Goal: Task Accomplishment & Management: Complete application form

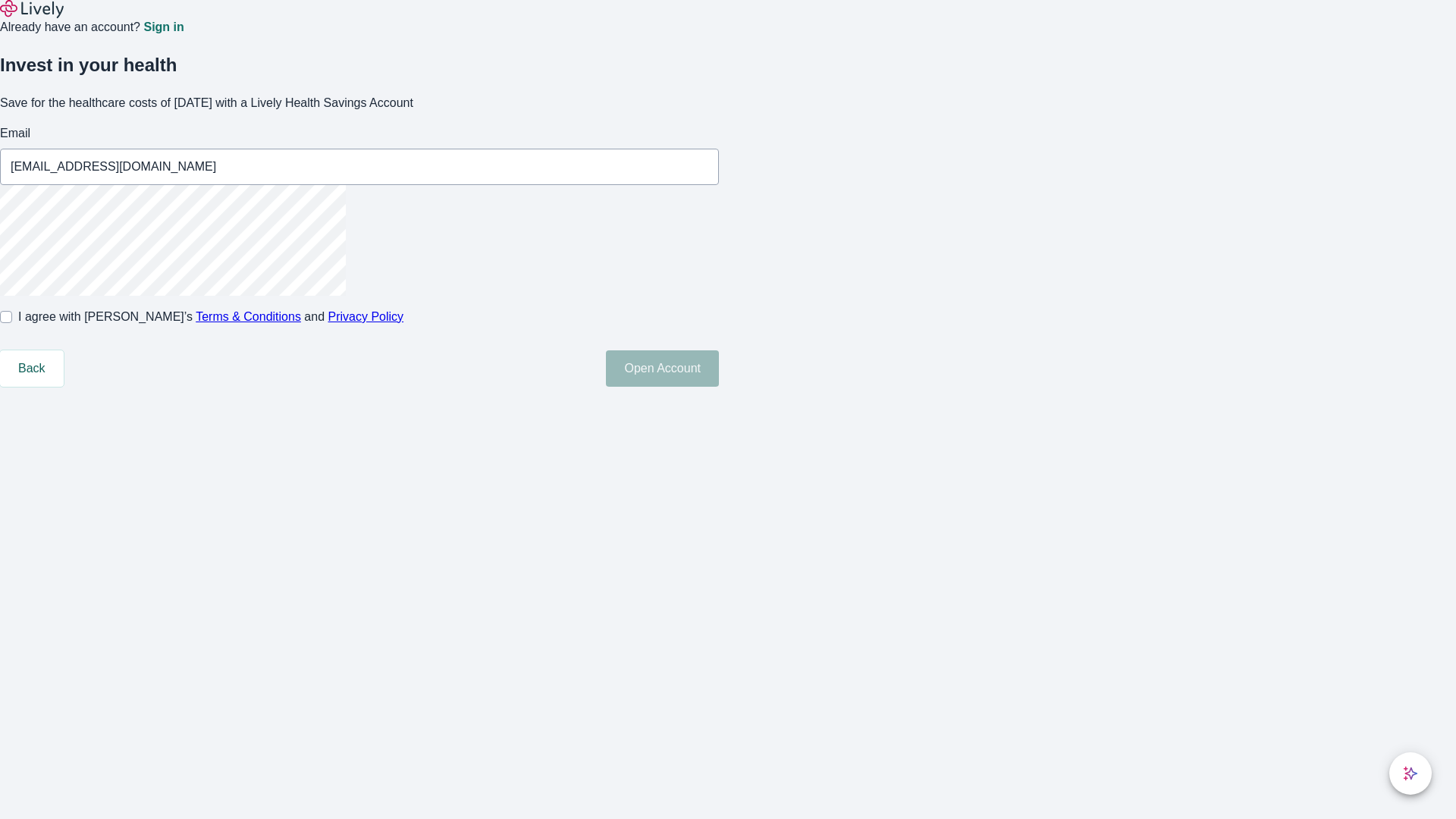
click at [12, 323] on input "I agree with Lively’s Terms & Conditions and Privacy Policy" at bounding box center [6, 316] width 12 height 12
checkbox input "true"
click at [719, 387] on button "Open Account" at bounding box center [663, 368] width 113 height 37
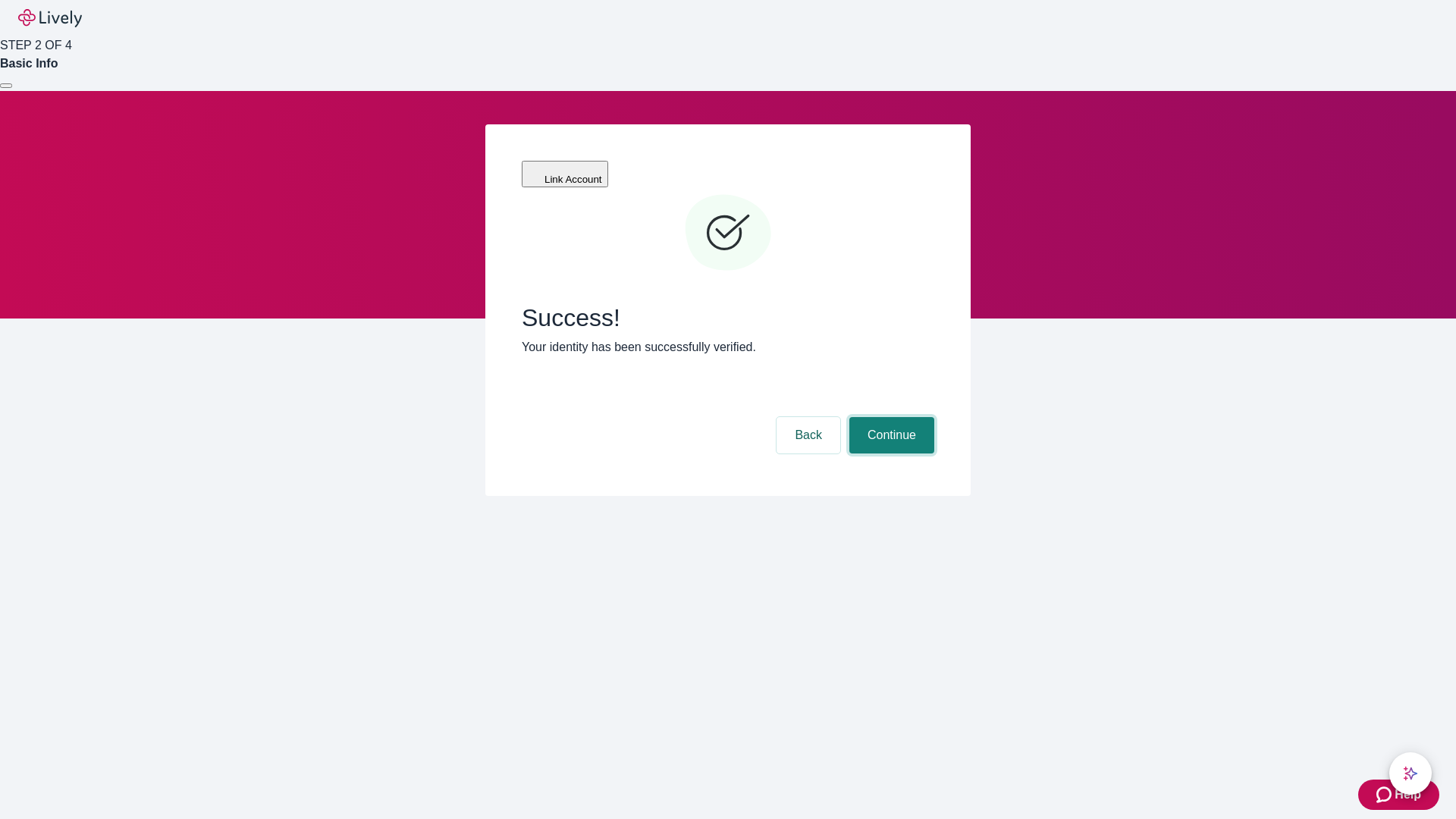
click at [889, 417] on button "Continue" at bounding box center [891, 435] width 85 height 37
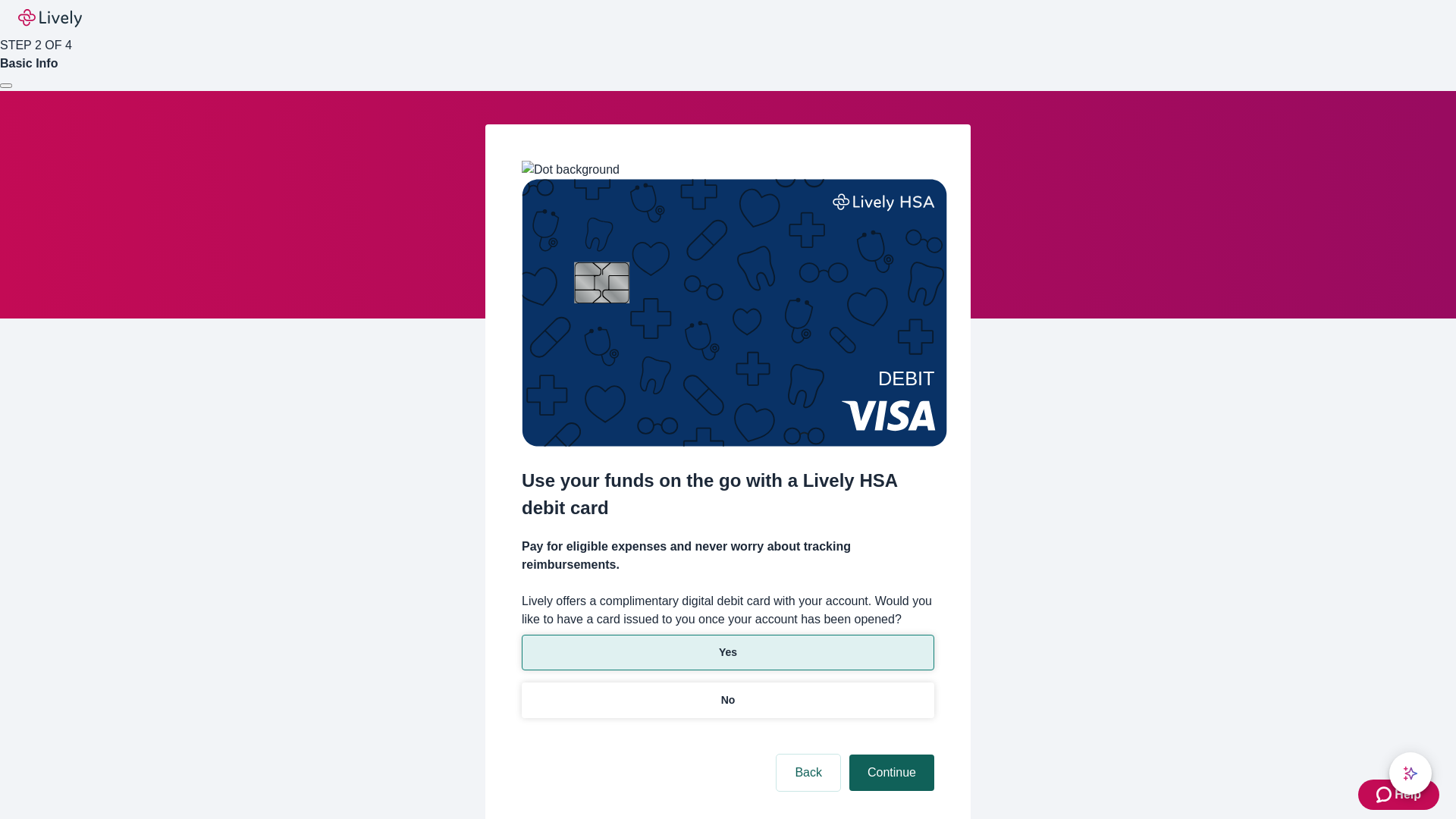
click at [728, 692] on p "No" at bounding box center [728, 699] width 14 height 16
click at [889, 755] on button "Continue" at bounding box center [891, 773] width 85 height 37
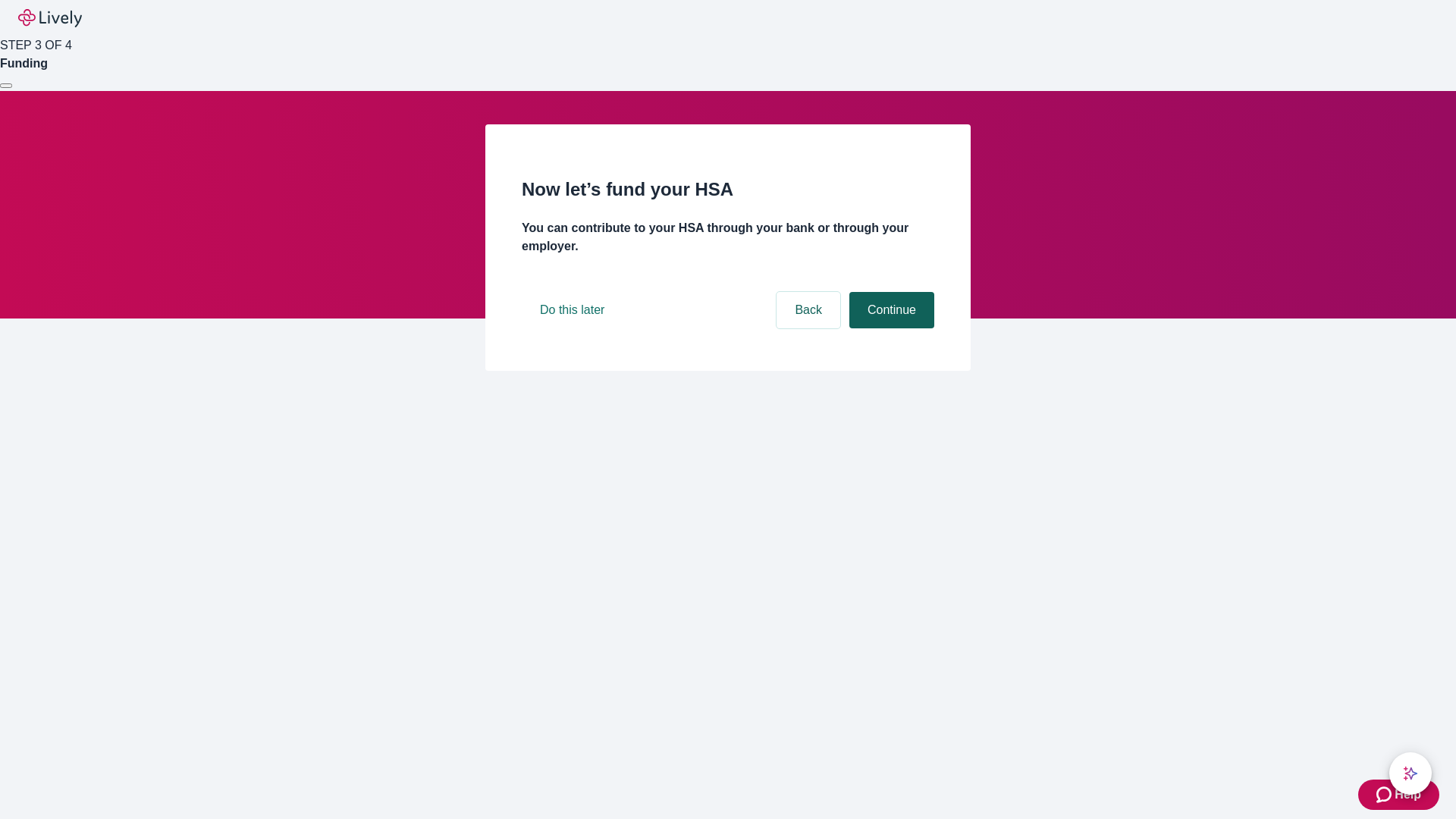
click at [889, 329] on button "Continue" at bounding box center [891, 310] width 85 height 37
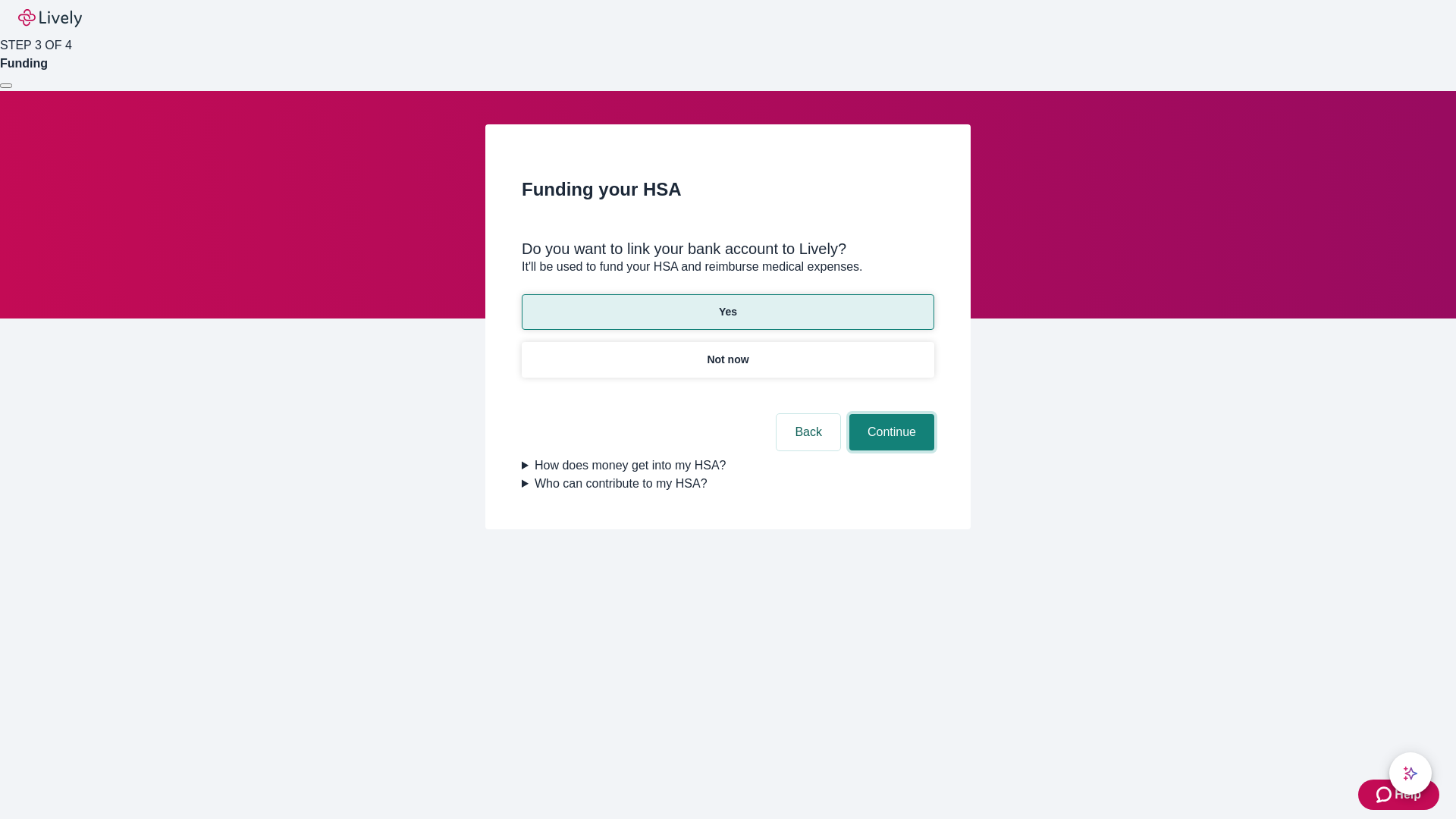
click at [889, 414] on button "Continue" at bounding box center [891, 432] width 85 height 37
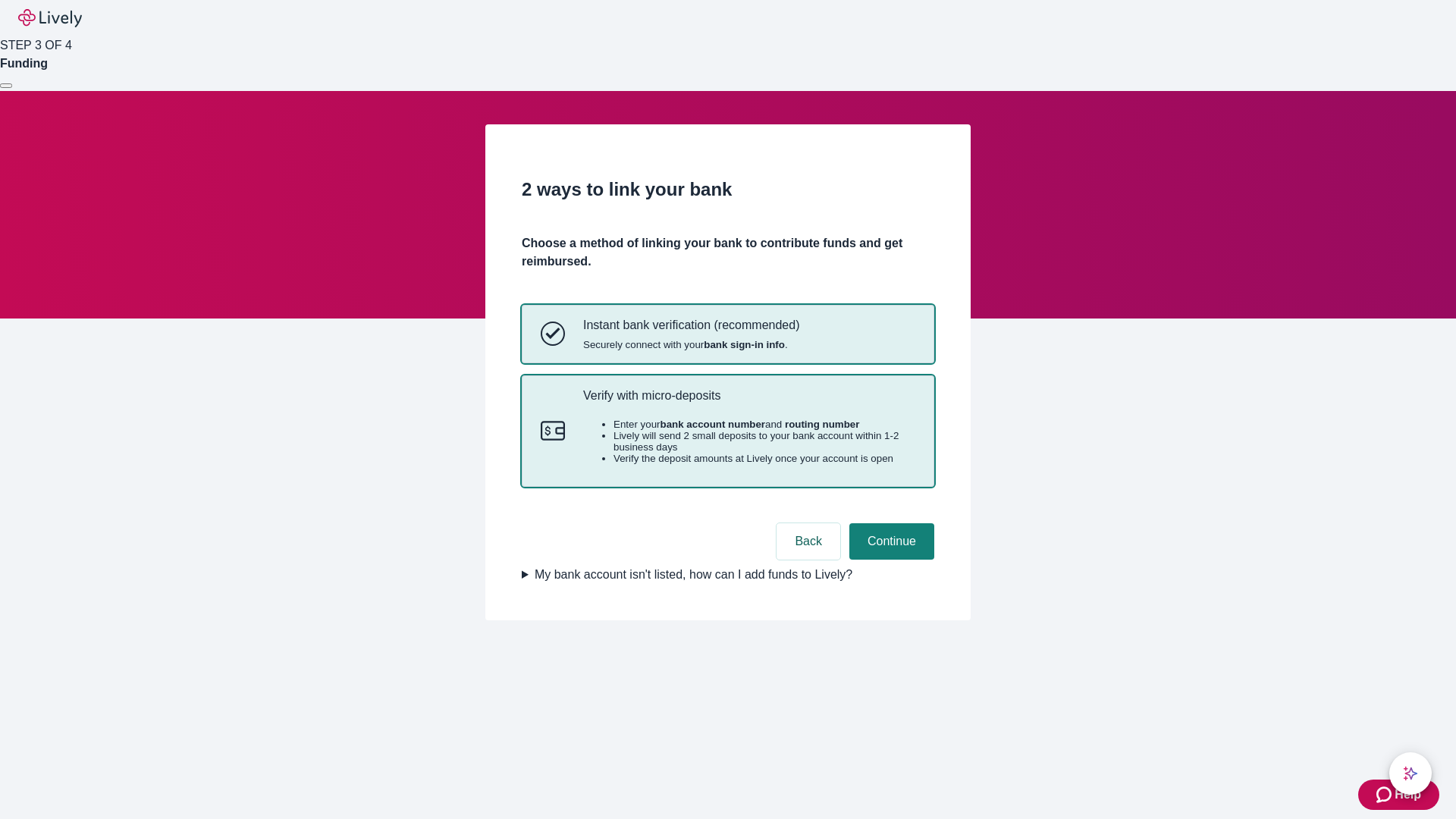
click at [748, 403] on p "Verify with micro-deposits" at bounding box center [748, 394] width 332 height 14
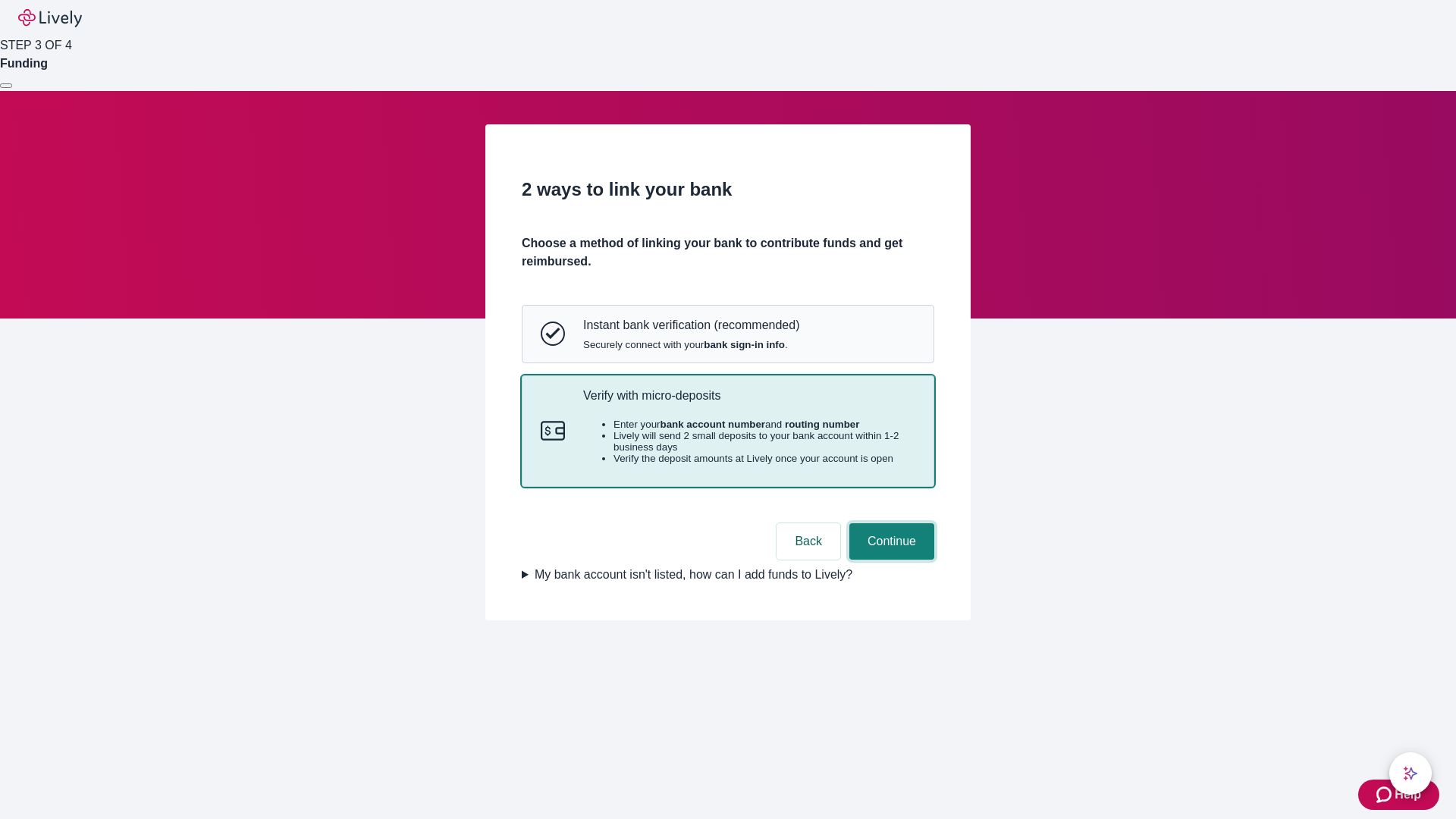
click at [889, 559] on button "Continue" at bounding box center [891, 541] width 85 height 37
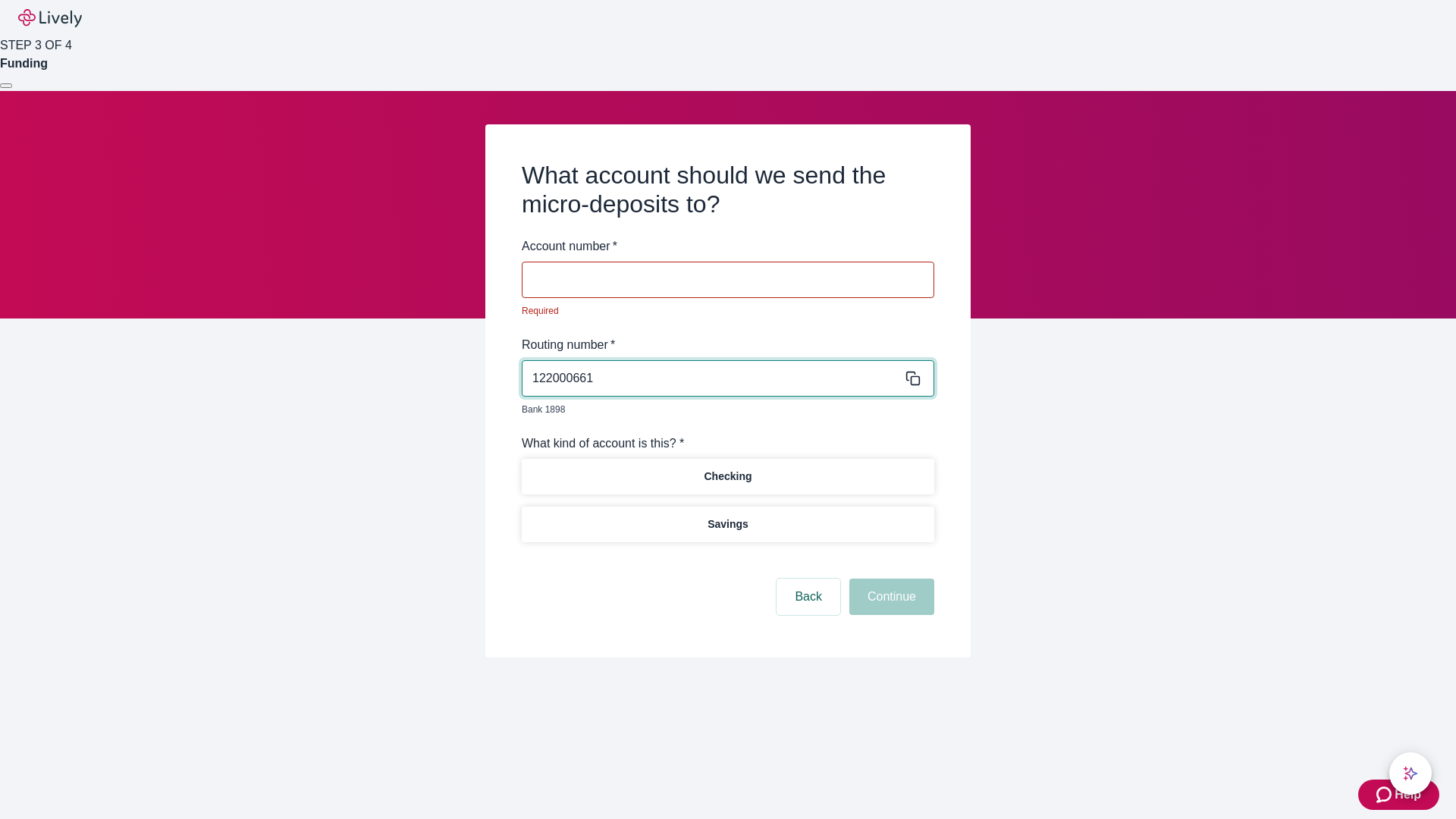
type input "122000661"
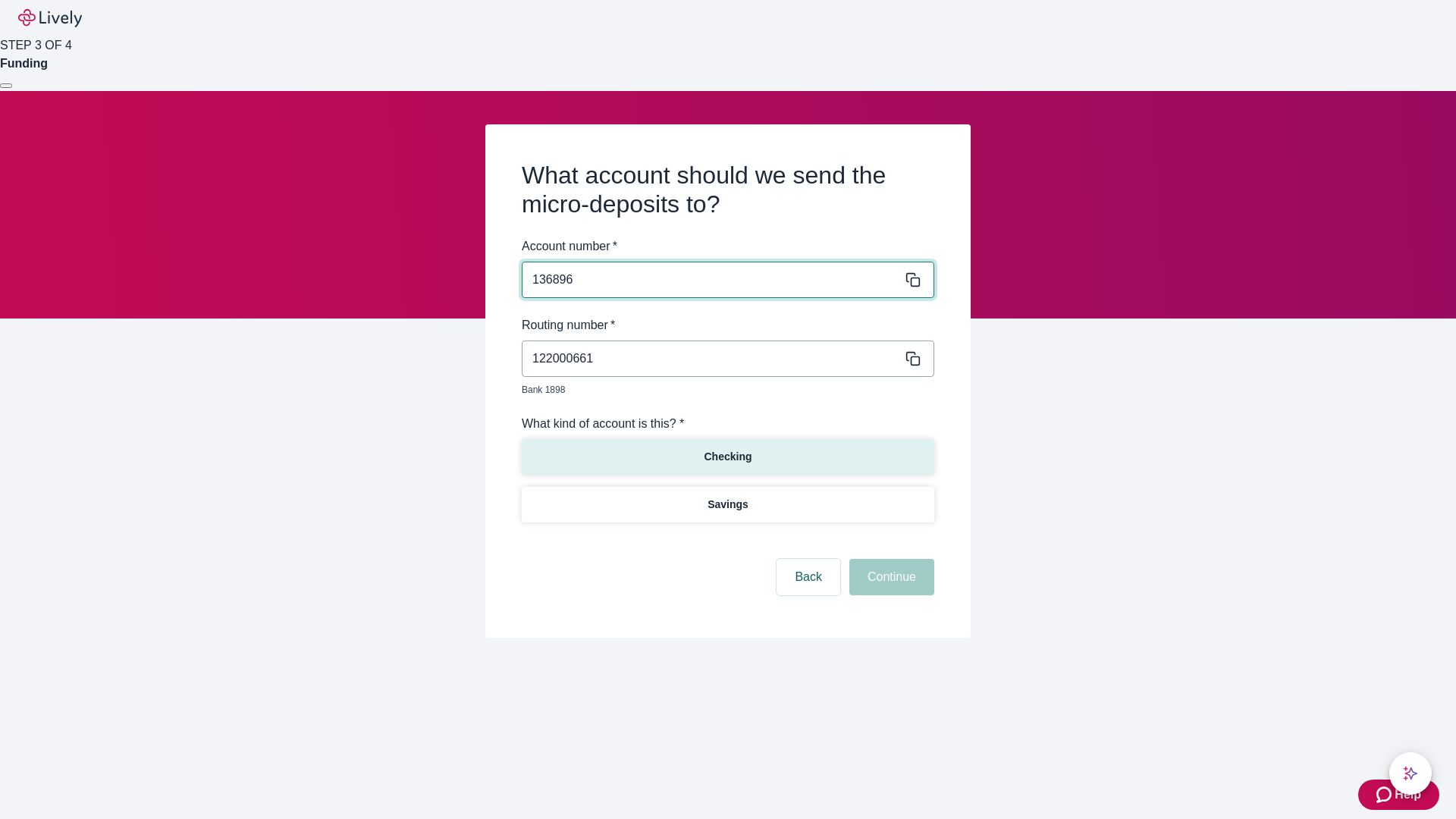
type input "136896"
click at [728, 449] on p "Checking" at bounding box center [728, 457] width 48 height 16
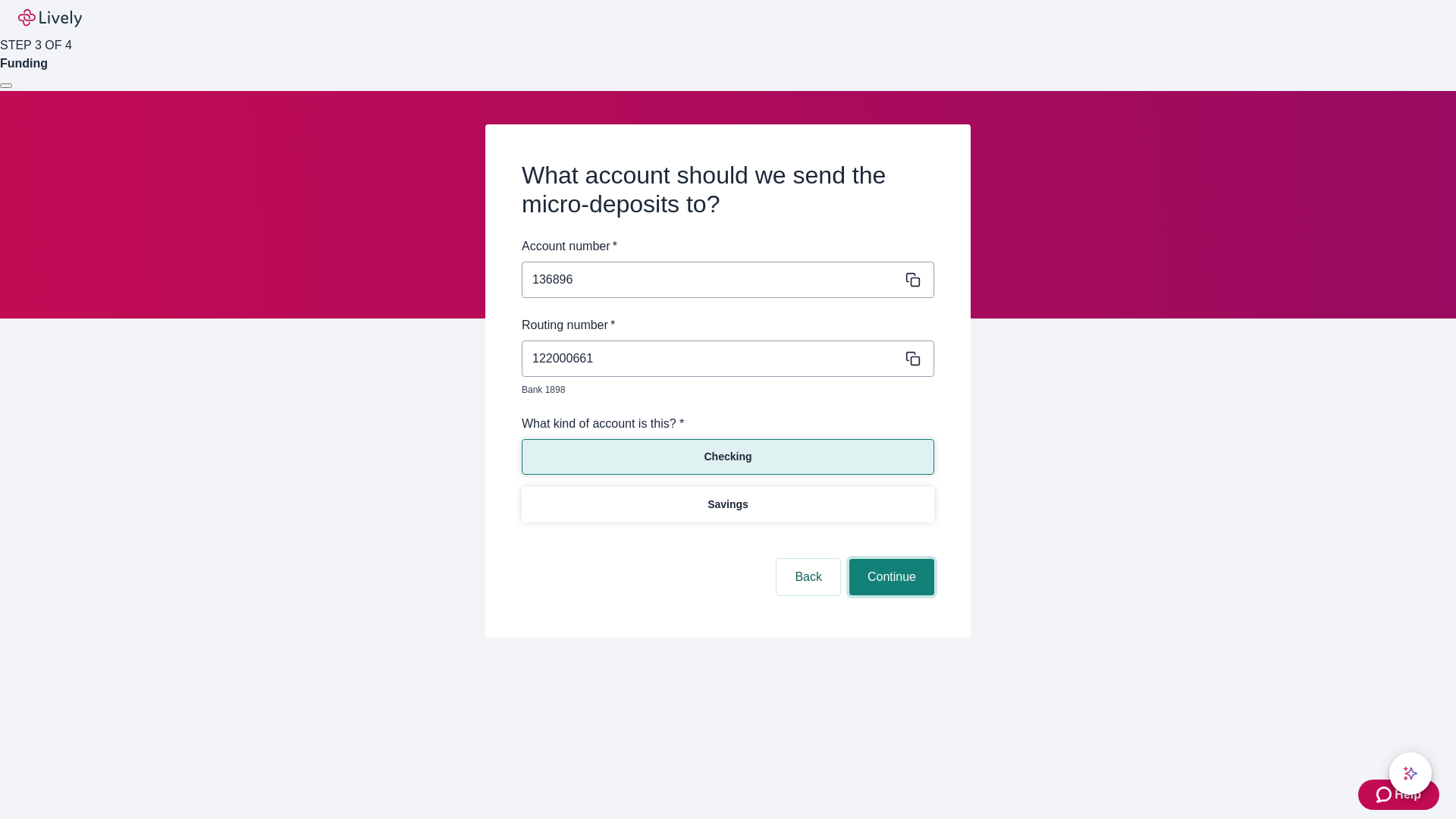
click at [889, 559] on button "Continue" at bounding box center [891, 577] width 85 height 37
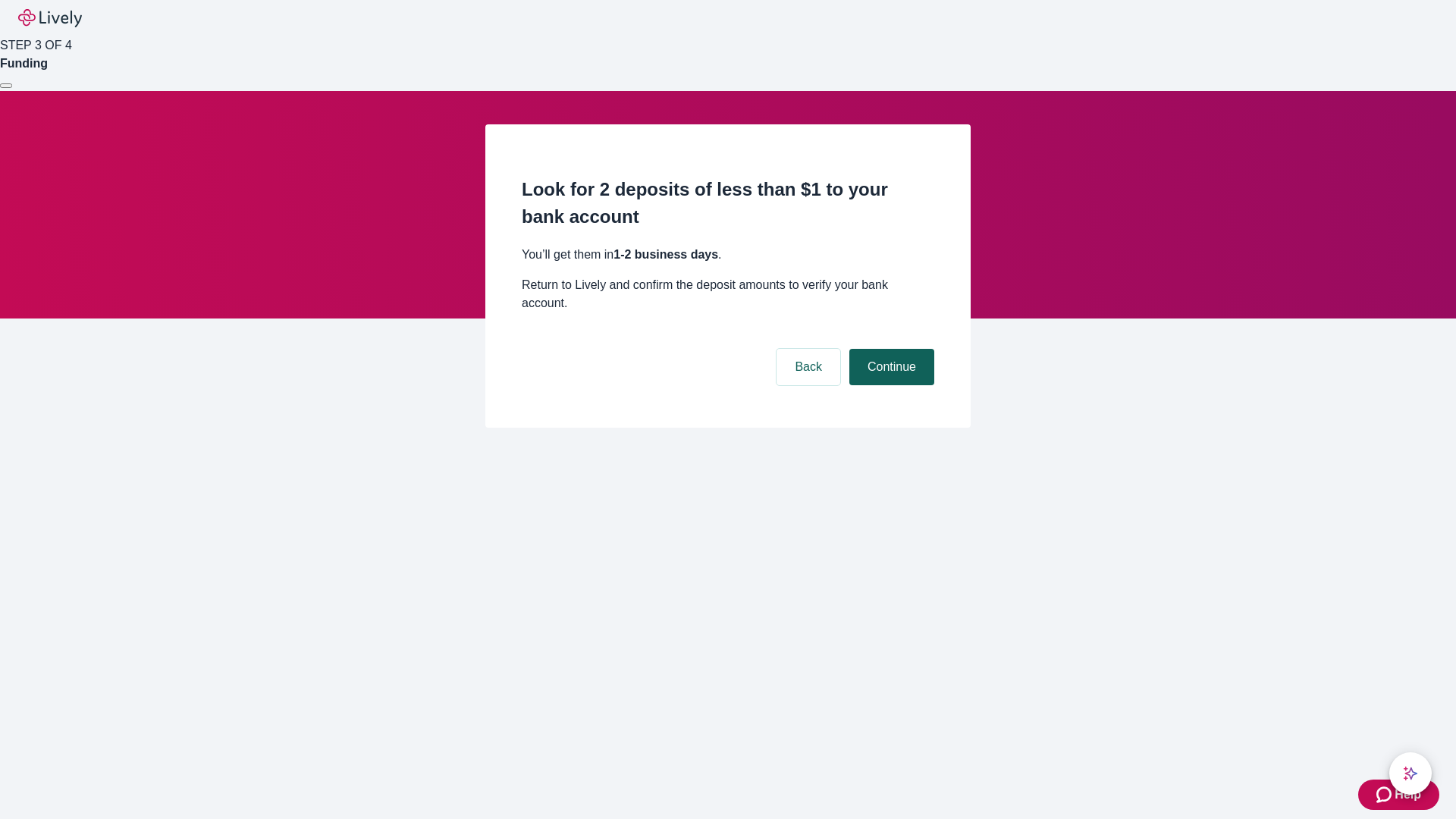
click at [889, 349] on button "Continue" at bounding box center [891, 367] width 85 height 37
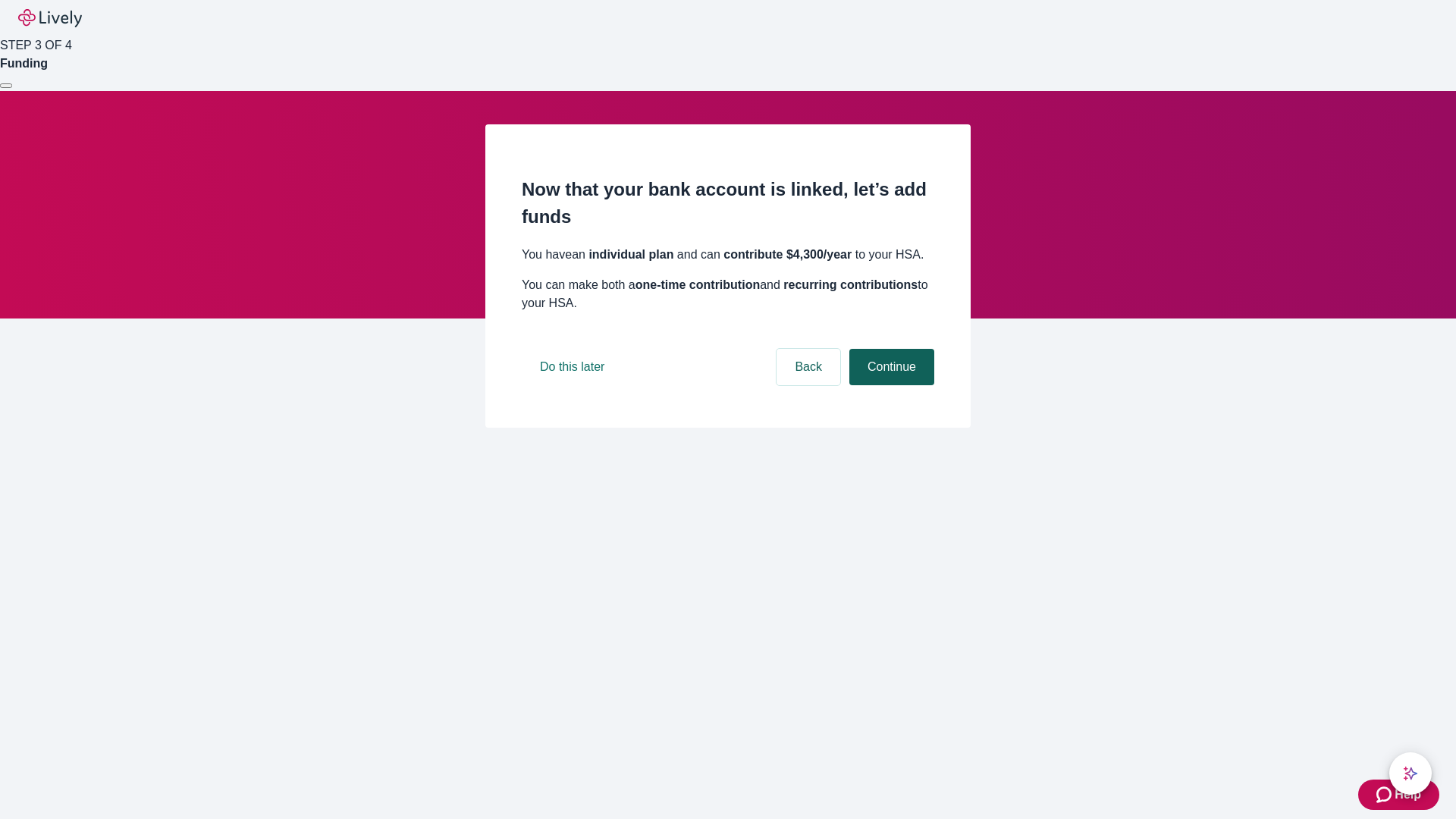
click at [889, 385] on button "Continue" at bounding box center [891, 367] width 85 height 37
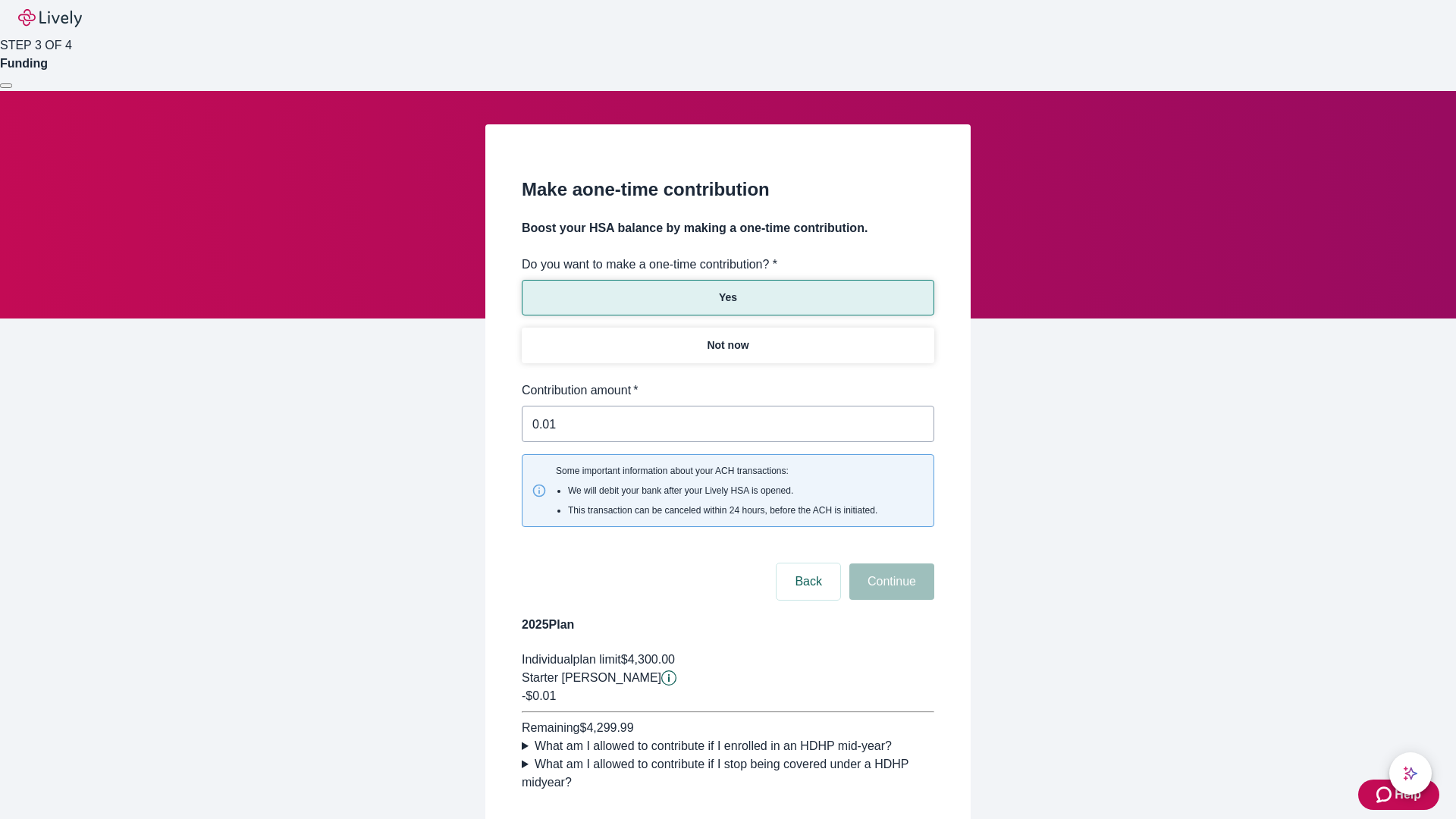
type input "0.01"
click at [889, 564] on button "Continue" at bounding box center [891, 582] width 85 height 37
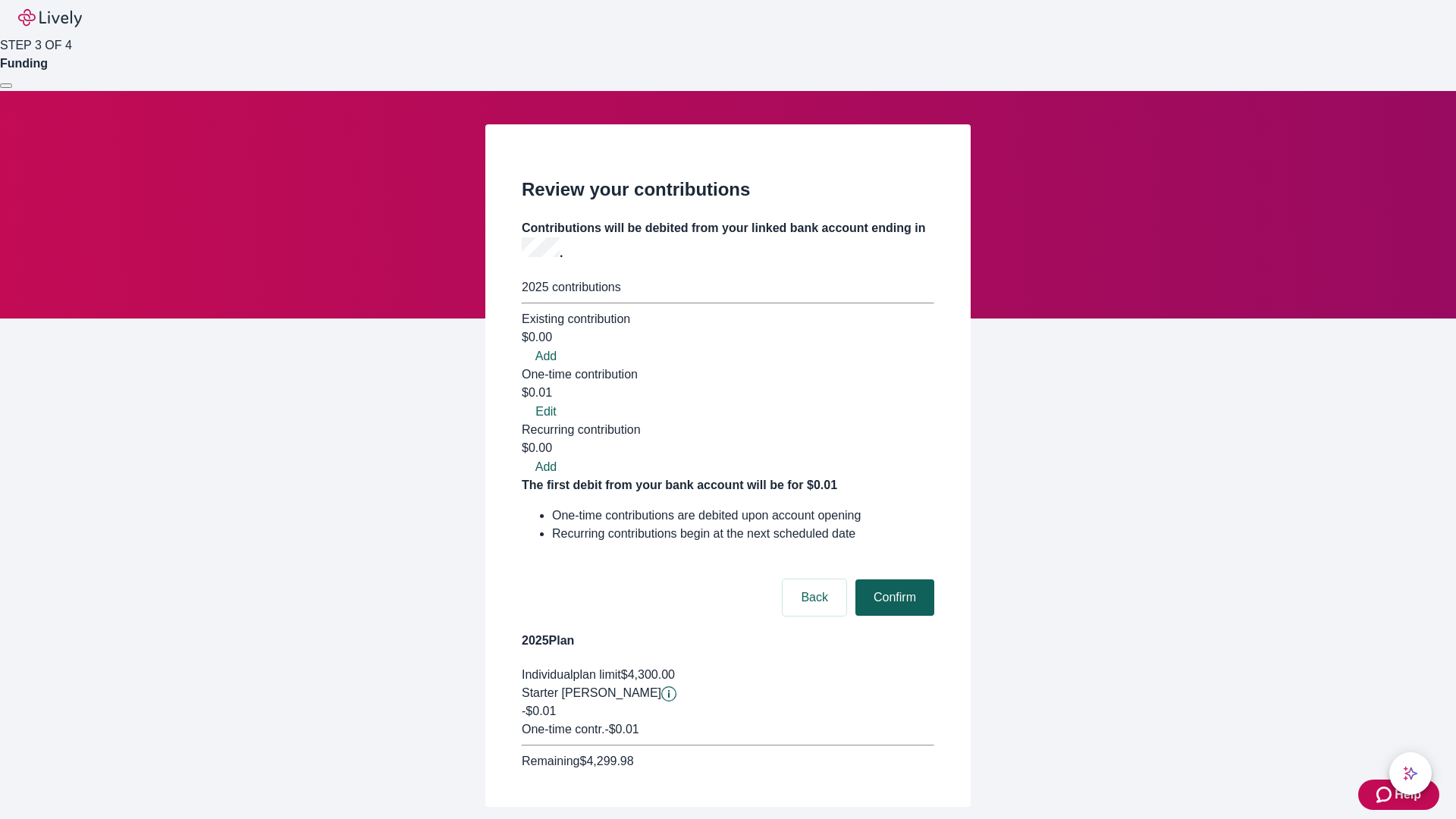
click at [892, 579] on button "Confirm" at bounding box center [895, 597] width 79 height 37
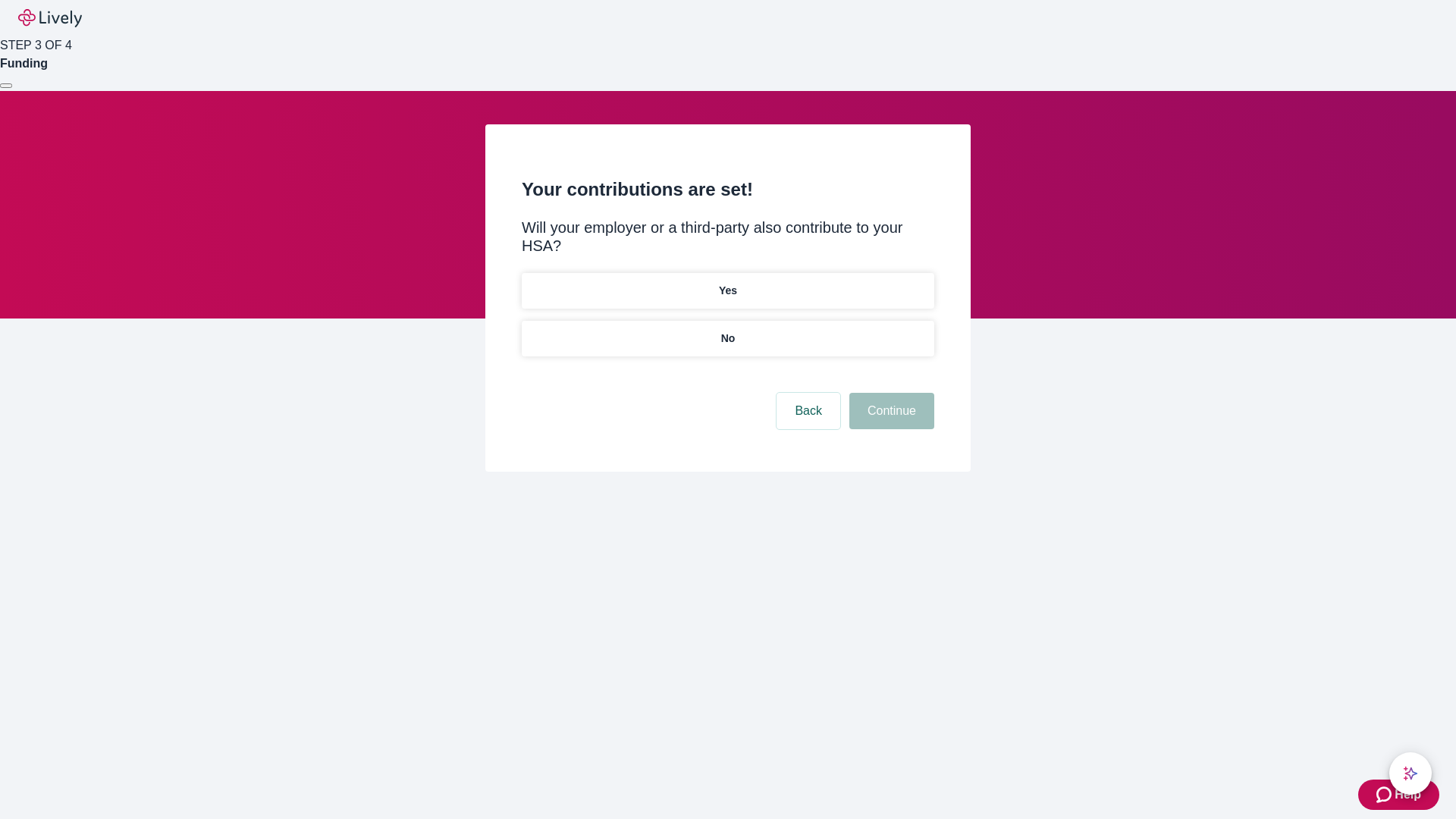
click at [728, 330] on p "No" at bounding box center [728, 338] width 14 height 16
click at [889, 393] on button "Continue" at bounding box center [891, 410] width 85 height 37
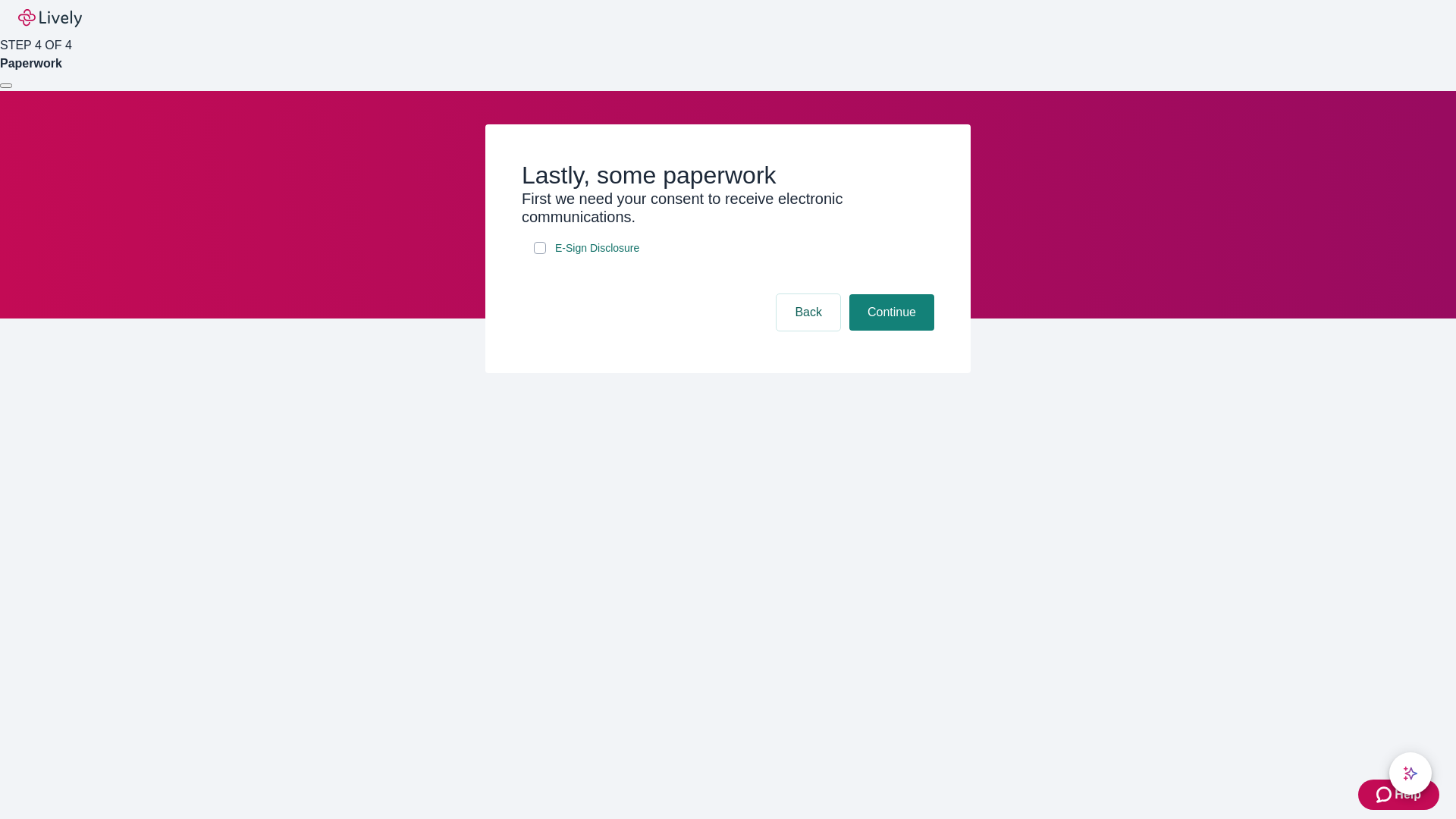
click at [540, 254] on input "E-Sign Disclosure" at bounding box center [539, 248] width 12 height 12
checkbox input "true"
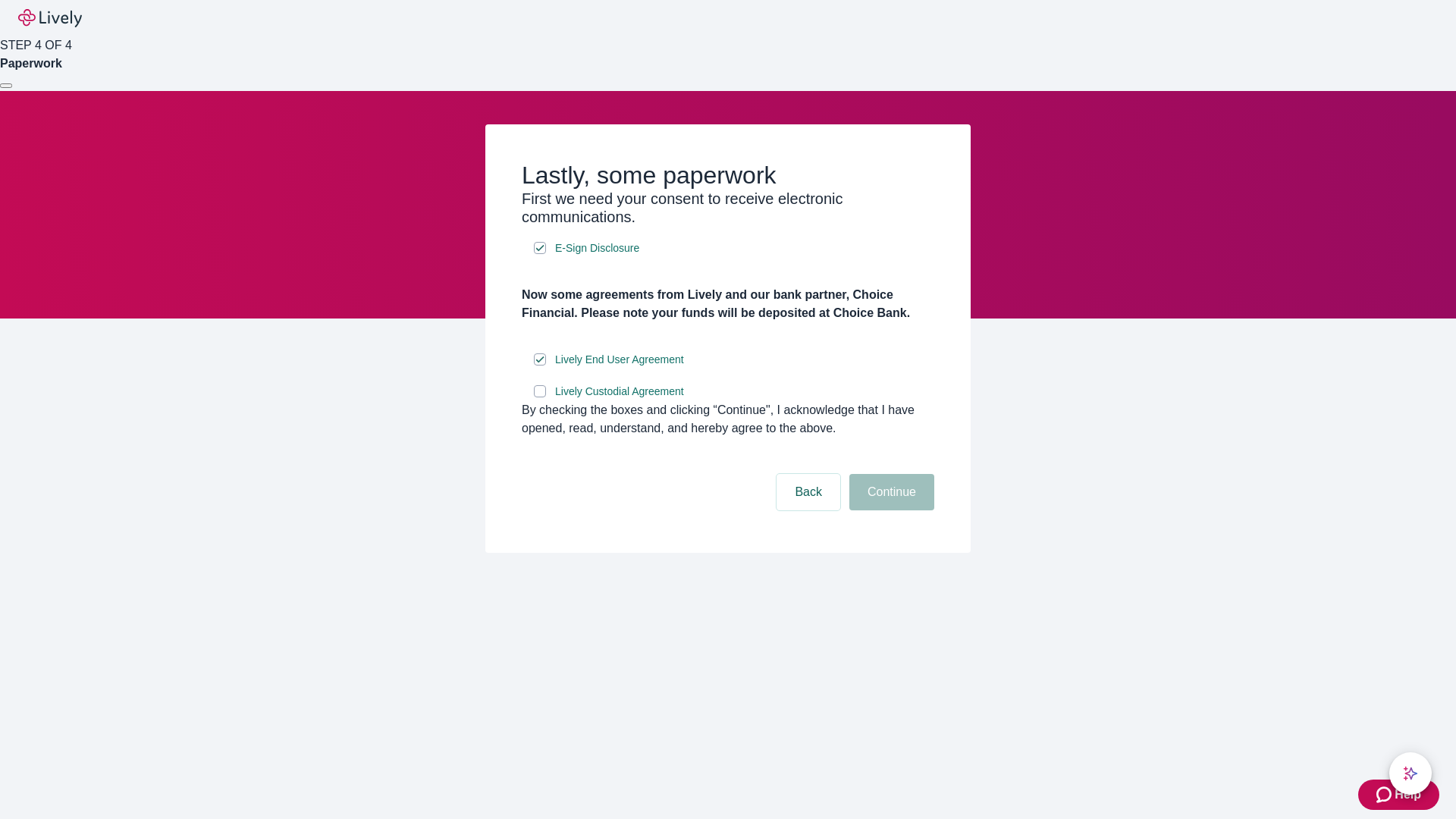
click at [540, 397] on input "Lively Custodial Agreement" at bounding box center [539, 391] width 12 height 12
checkbox input "true"
click at [889, 510] on button "Continue" at bounding box center [891, 491] width 85 height 37
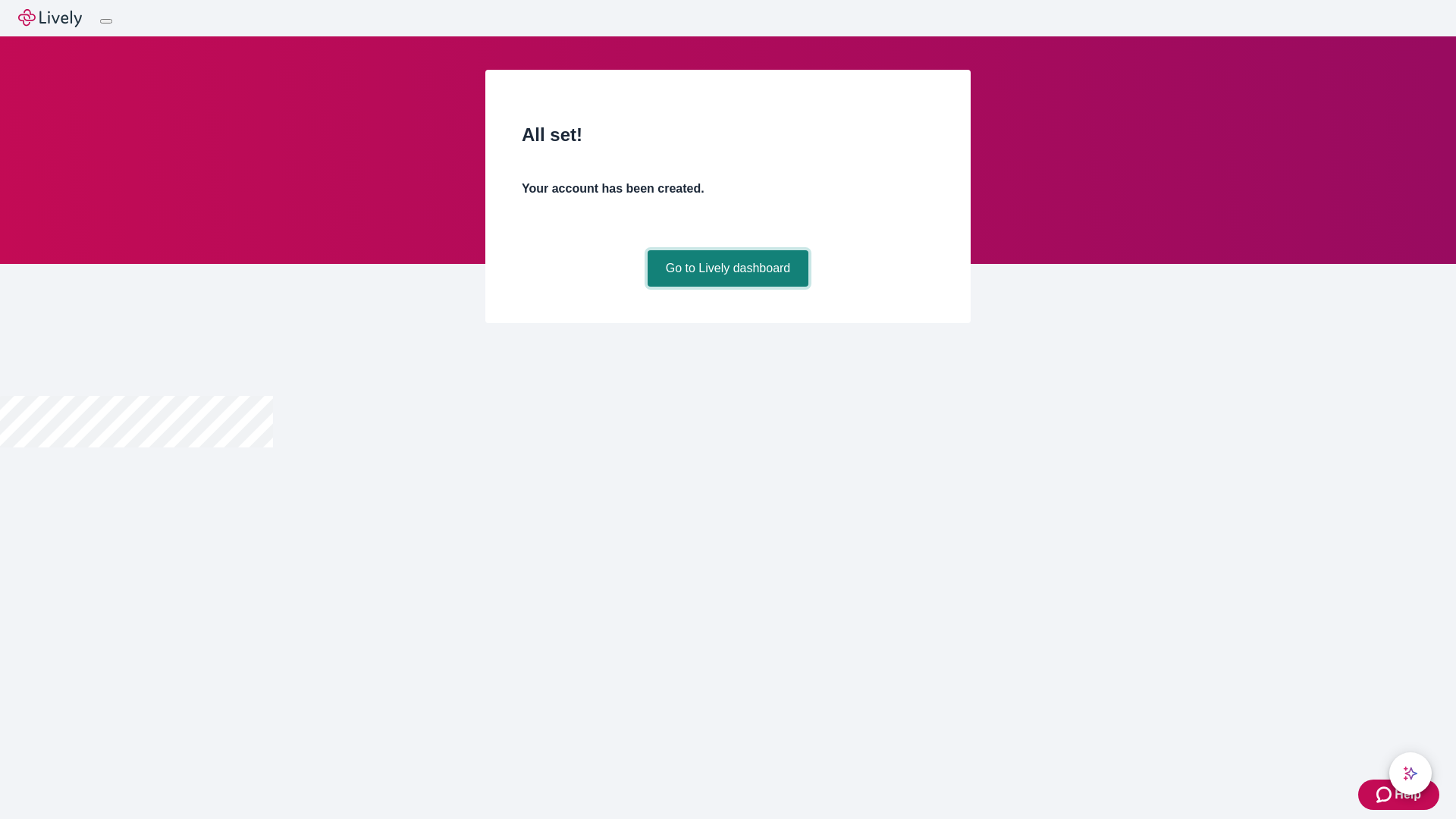
click at [728, 286] on link "Go to Lively dashboard" at bounding box center [728, 268] width 162 height 37
